Goal: Information Seeking & Learning: Learn about a topic

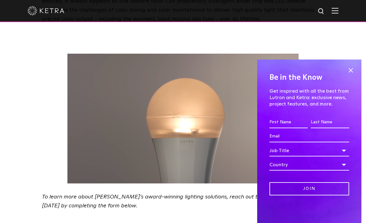
scroll to position [1032, 0]
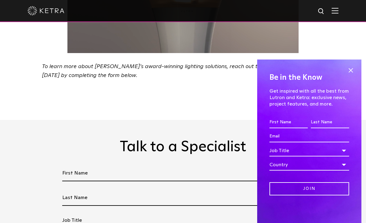
click at [354, 75] on span at bounding box center [350, 70] width 9 height 9
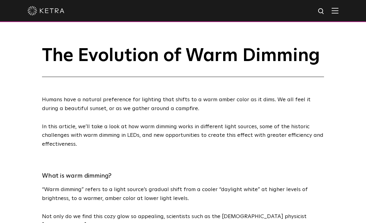
scroll to position [0, 0]
click at [337, 8] on img at bounding box center [334, 11] width 7 height 6
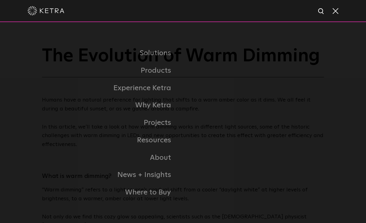
click at [0, 0] on link "Commercial Products" at bounding box center [0, 0] width 0 height 0
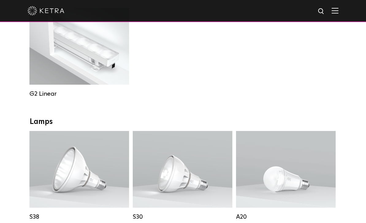
scroll to position [367, 0]
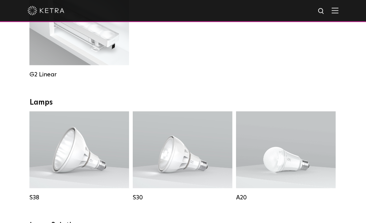
click at [97, 153] on p "Lumen Output: 1100 Colors: White / Black Base Type: E26 Edison Base / GU24 Beam…" at bounding box center [78, 150] width 75 height 46
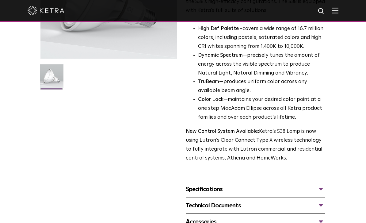
scroll to position [133, 0]
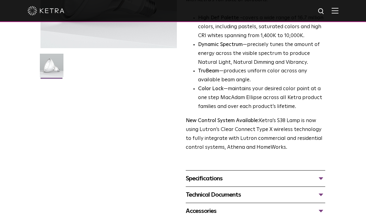
click at [240, 173] on div "Specifications" at bounding box center [255, 178] width 139 height 10
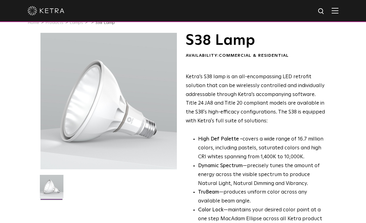
scroll to position [0, 0]
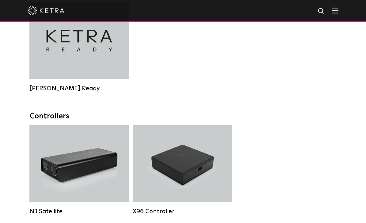
scroll to position [670, 0]
